Goal: Transaction & Acquisition: Purchase product/service

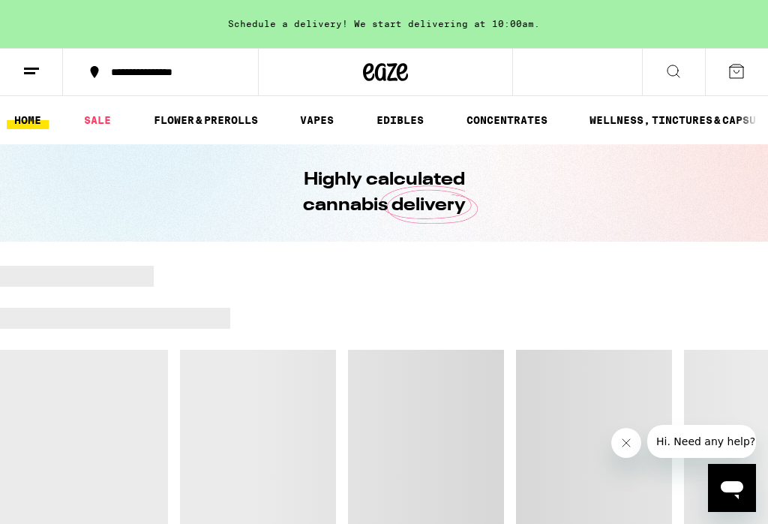
click at [206, 129] on link "FLOWER & PREROLLS" at bounding box center [205, 120] width 119 height 18
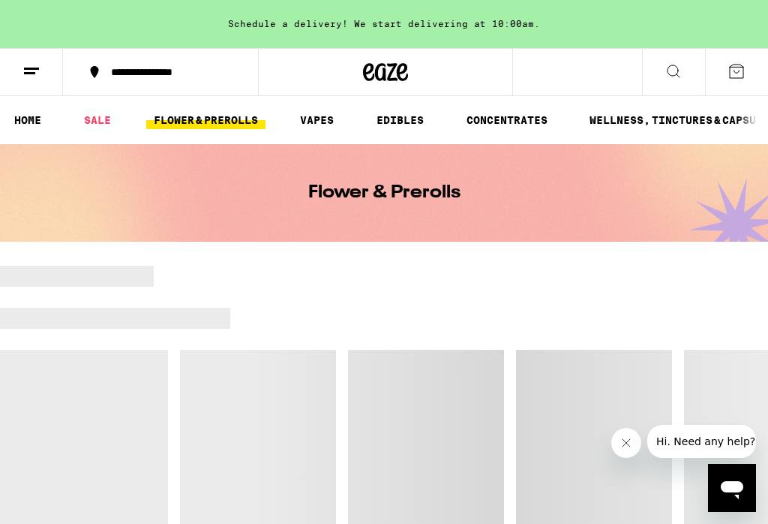
click at [610, 441] on div at bounding box center [384, 423] width 768 height 315
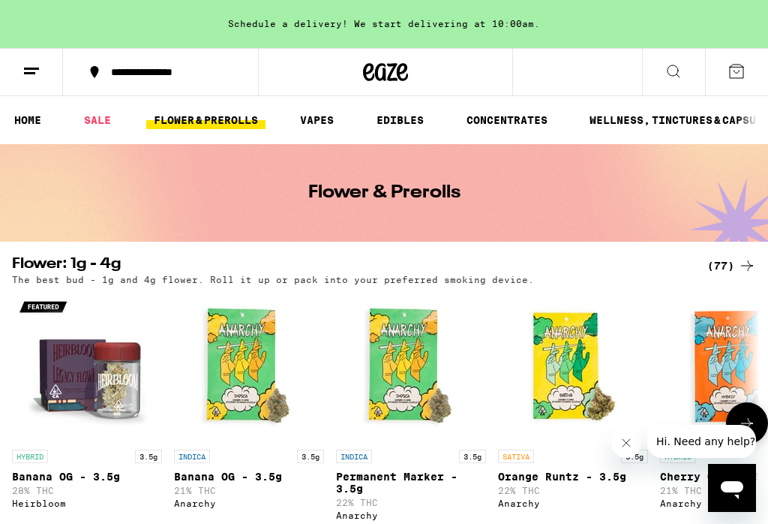
click at [640, 458] on p "3.5g" at bounding box center [634, 457] width 27 height 14
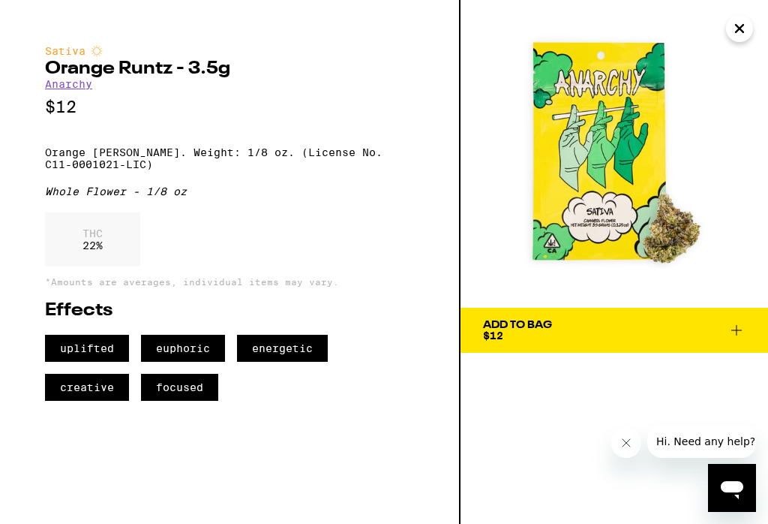
click at [641, 431] on div at bounding box center [684, 441] width 145 height 33
click at [630, 450] on button "Close message from company" at bounding box center [627, 443] width 30 height 30
click at [747, 33] on button "Close" at bounding box center [739, 28] width 27 height 27
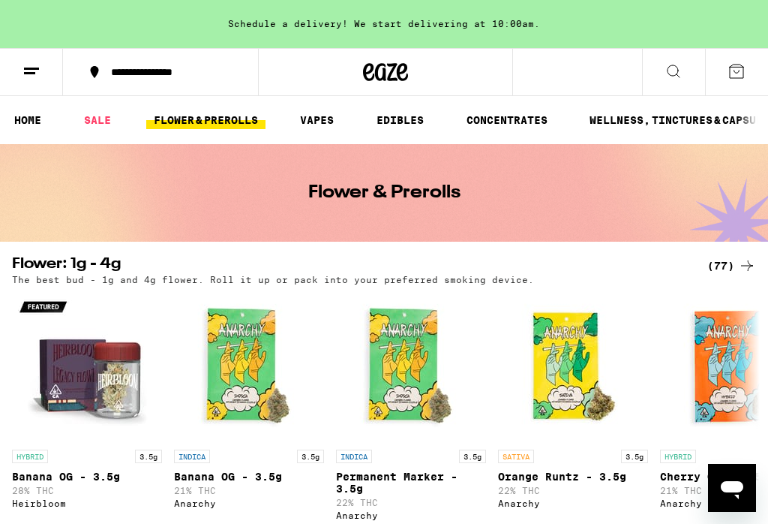
click at [748, 267] on icon at bounding box center [747, 266] width 18 height 18
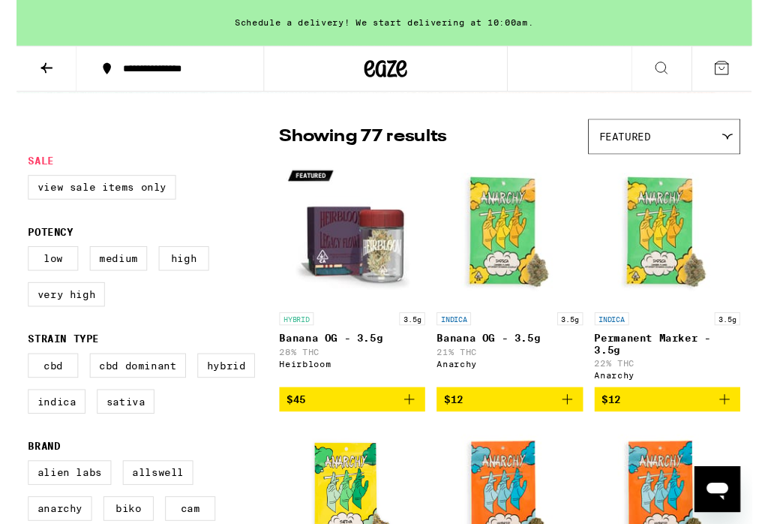
scroll to position [97, 0]
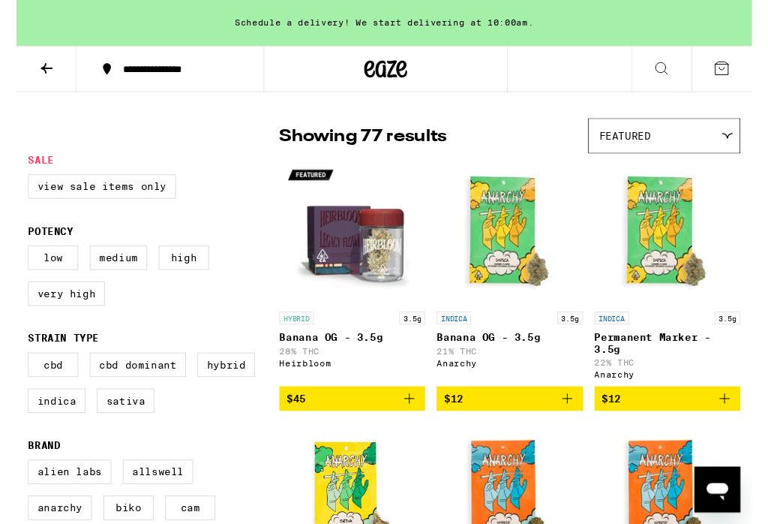
click at [30, 432] on label "Indica" at bounding box center [42, 419] width 60 height 26
click at [16, 371] on input "Indica" at bounding box center [15, 371] width 1 height 1
checkbox input "true"
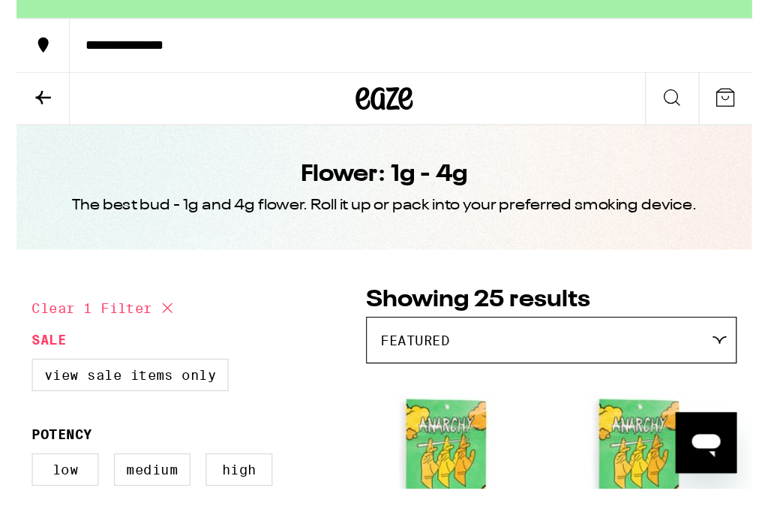
click at [30, 95] on icon at bounding box center [21, 104] width 18 height 18
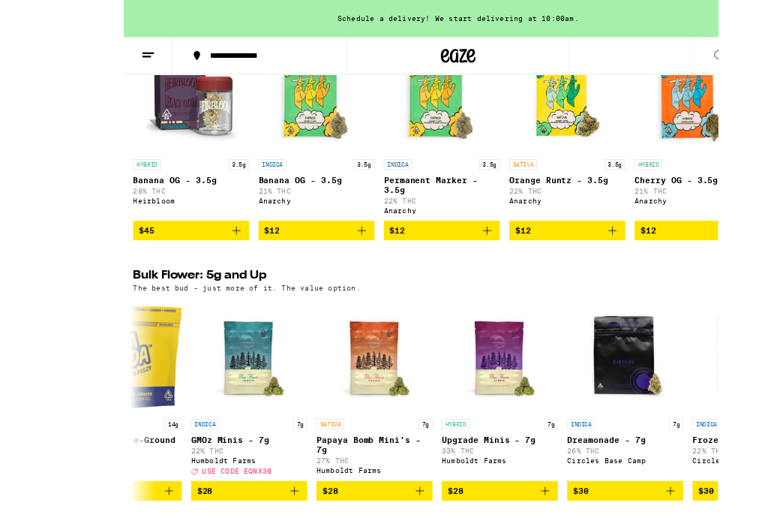
scroll to position [334, 0]
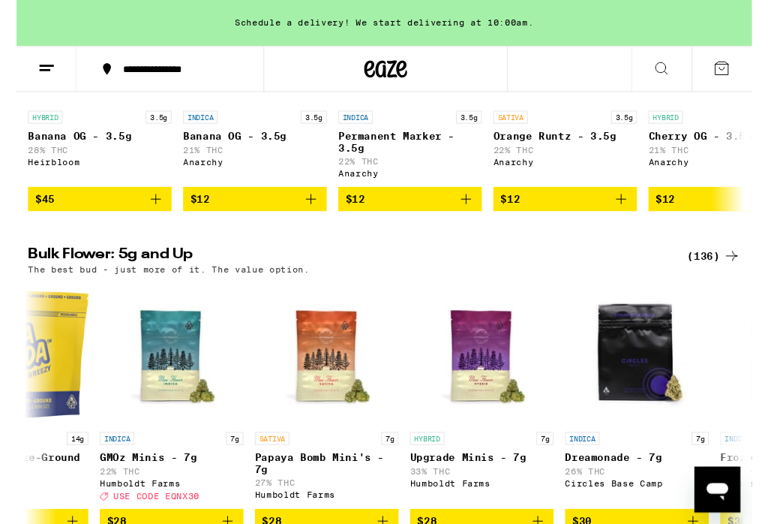
click at [731, 276] on div "(136)" at bounding box center [729, 267] width 56 height 18
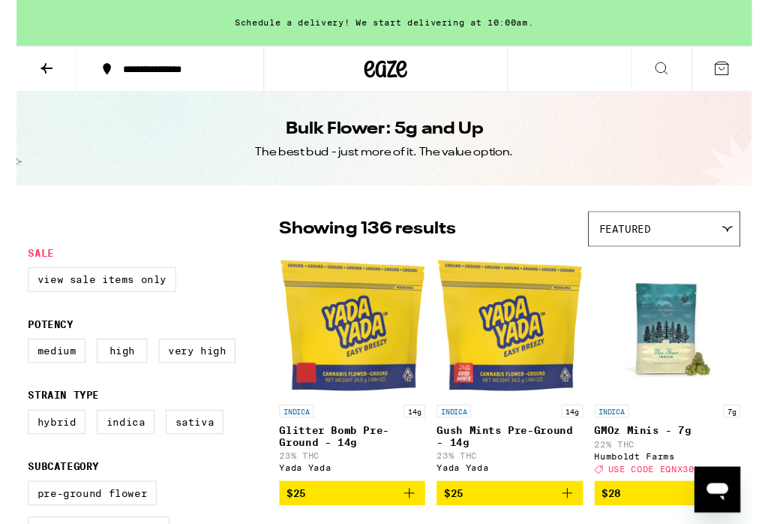
click at [113, 453] on label "Indica" at bounding box center [114, 441] width 60 height 26
click at [16, 431] on input "Indica" at bounding box center [15, 430] width 1 height 1
checkbox input "true"
click at [38, 453] on label "Hybrid" at bounding box center [42, 441] width 60 height 26
click at [16, 431] on input "Hybrid" at bounding box center [15, 430] width 1 height 1
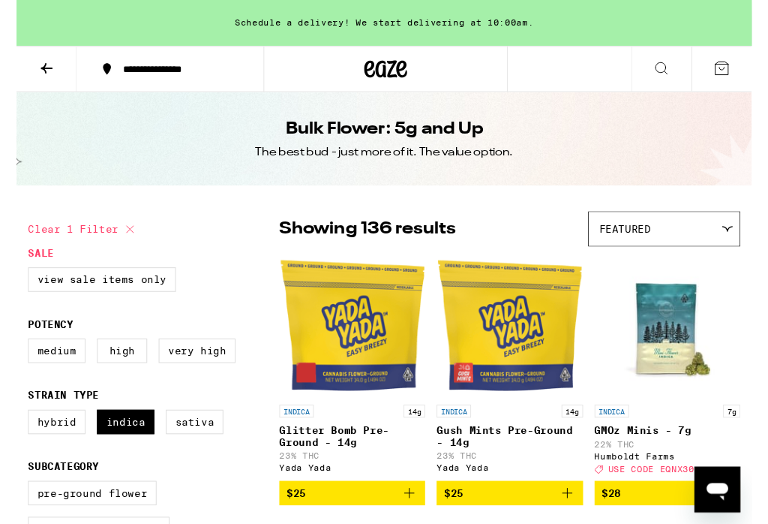
checkbox input "true"
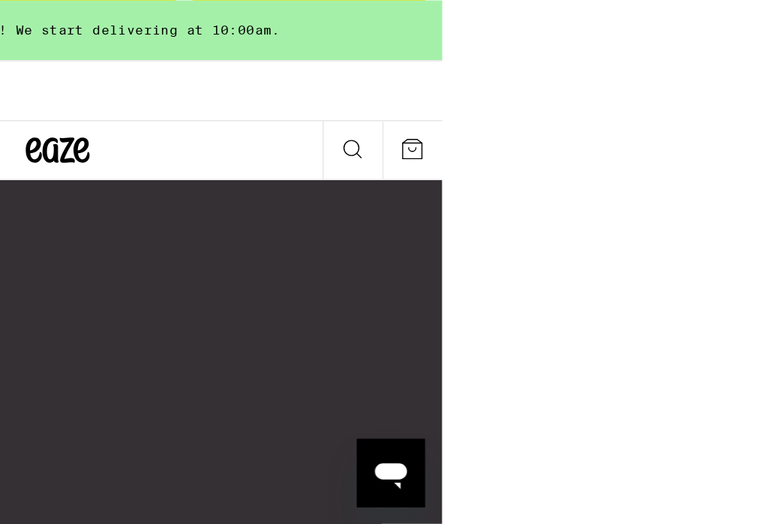
scroll to position [8106, 0]
